Goal: Task Accomplishment & Management: Use online tool/utility

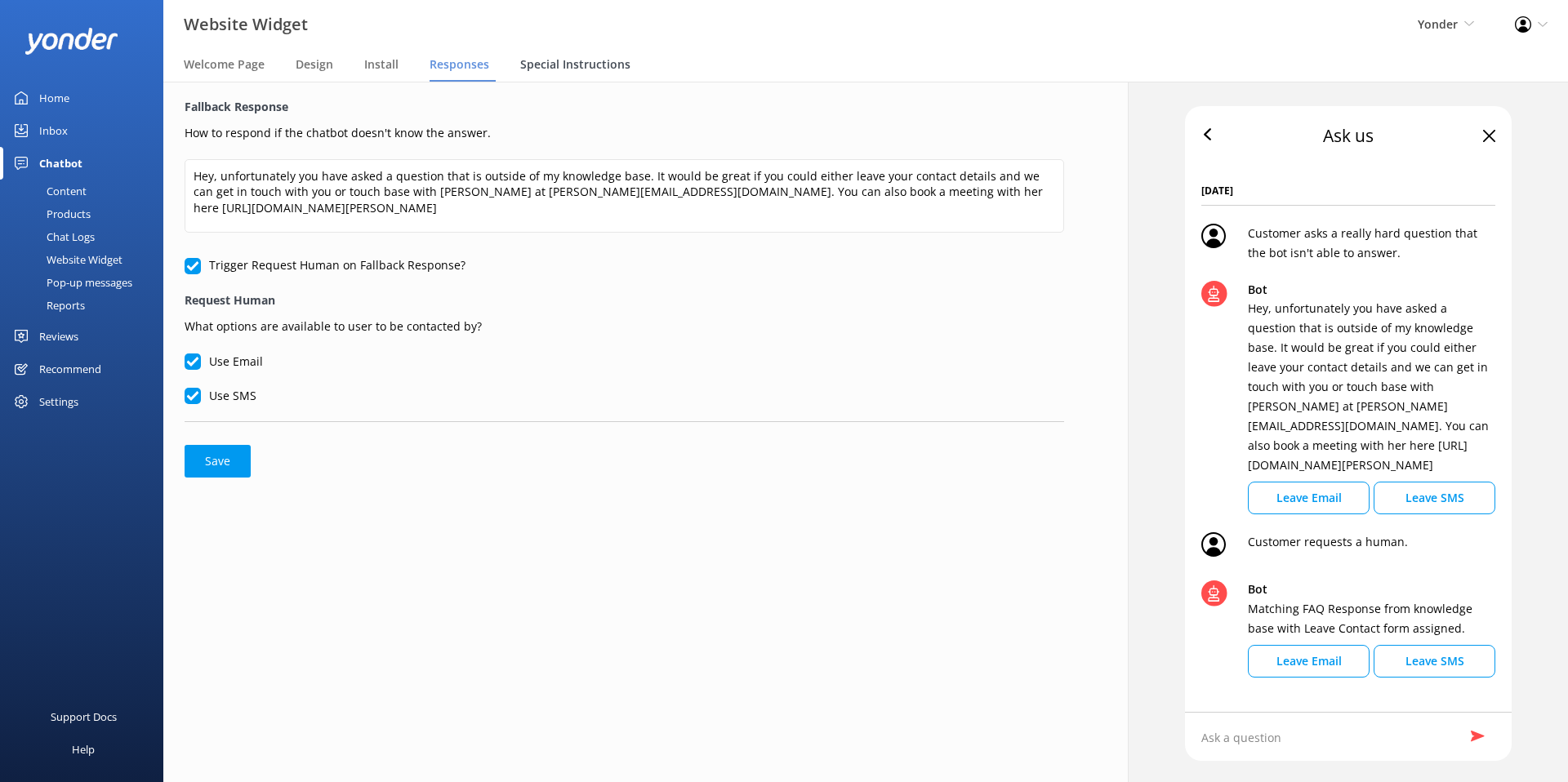
click at [554, 66] on span "Special Instructions" at bounding box center [575, 64] width 110 height 16
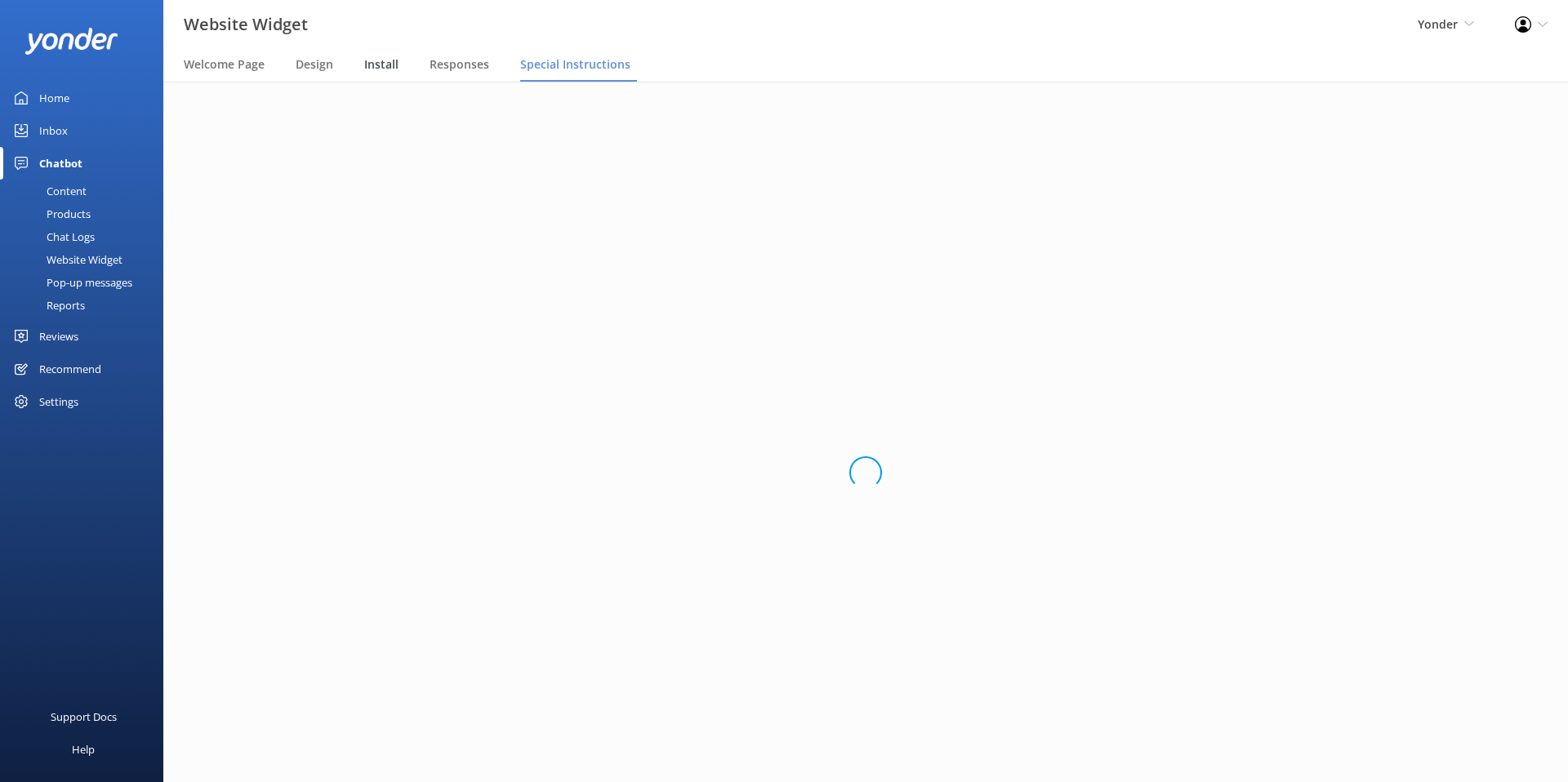
click at [392, 66] on span "Install" at bounding box center [381, 64] width 34 height 16
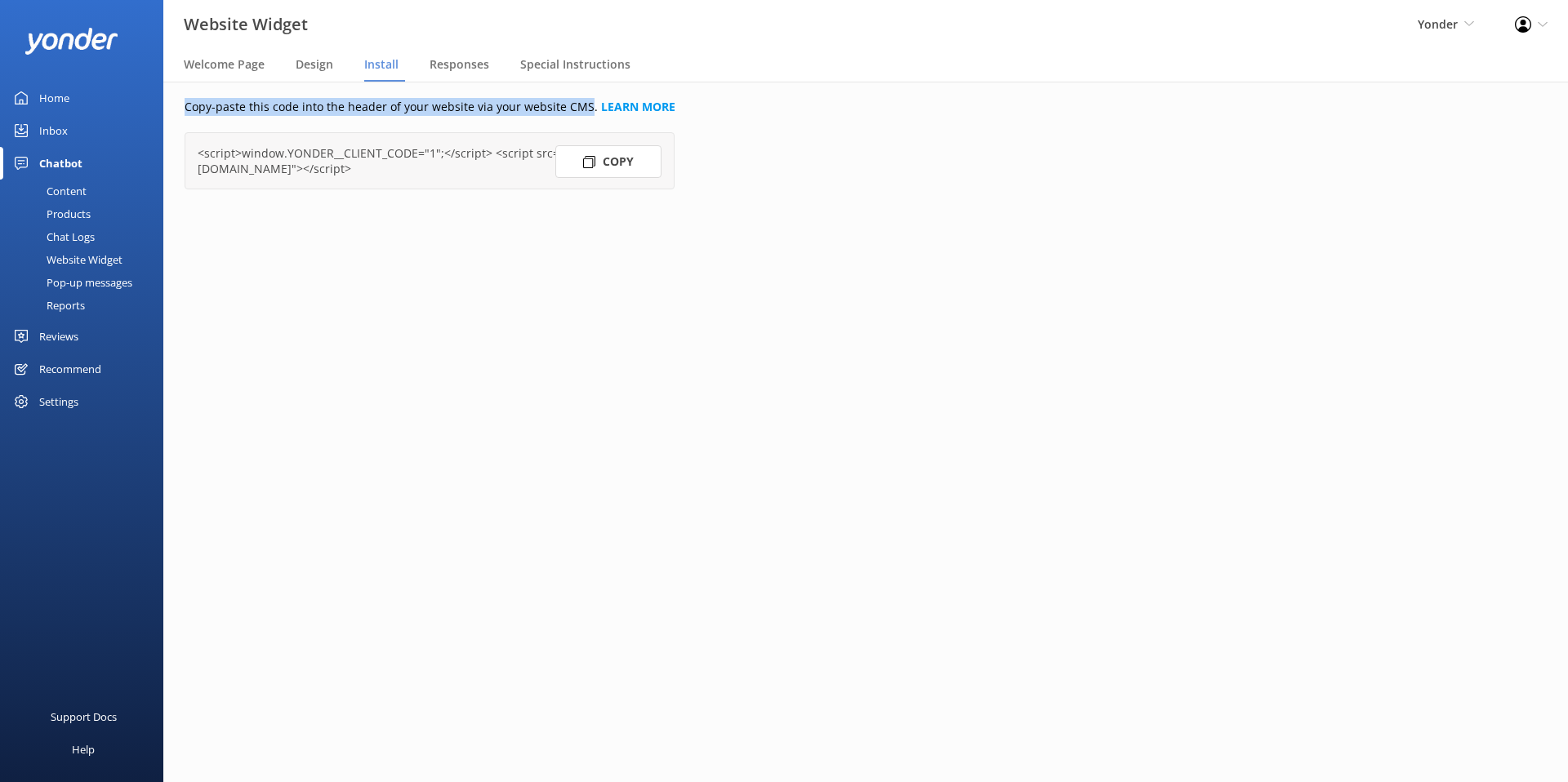
drag, startPoint x: 186, startPoint y: 108, endPoint x: 580, endPoint y: 106, distance: 394.0
click at [580, 106] on p "Copy-paste this code into the header of your website via your website CMS. LEAR…" at bounding box center [625, 107] width 879 height 18
copy p "Copy-paste this code into the header of your website via your website CMS"
click at [609, 107] on link "LEARN MORE" at bounding box center [638, 107] width 75 height 15
click at [545, 57] on span "Special Instructions" at bounding box center [575, 64] width 110 height 16
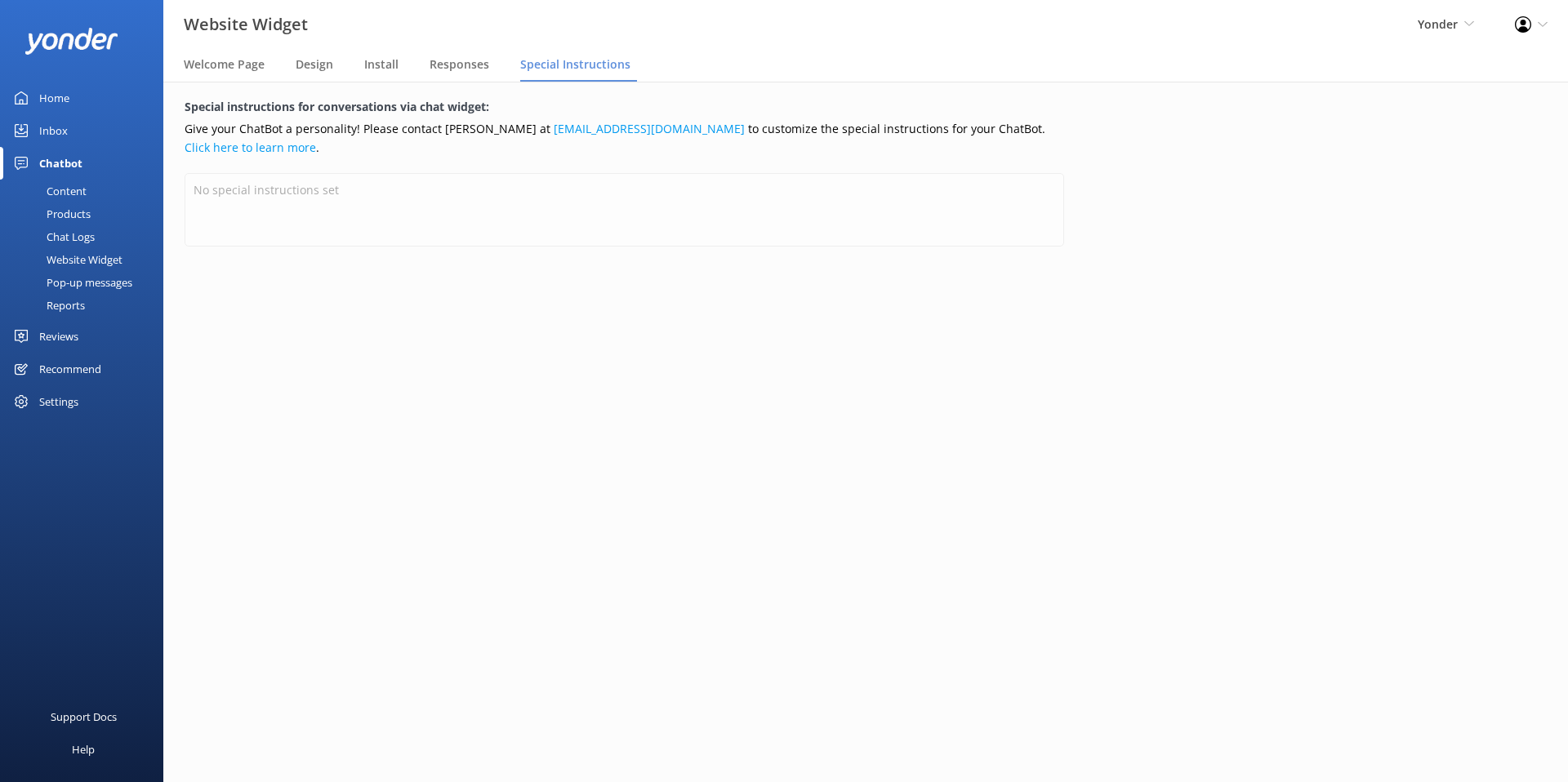
click at [459, 410] on div "Special instructions for conversations via chat widget: Give your ChatBot a per…" at bounding box center [625, 432] width 964 height 701
click at [358, 270] on div "Special instructions for conversations via chat widget: Give your ChatBot a per…" at bounding box center [625, 432] width 964 height 701
click at [472, 298] on div "Special instructions for conversations via chat widget: Give your ChatBot a per…" at bounding box center [625, 432] width 964 height 701
